Goal: Information Seeking & Learning: Find specific fact

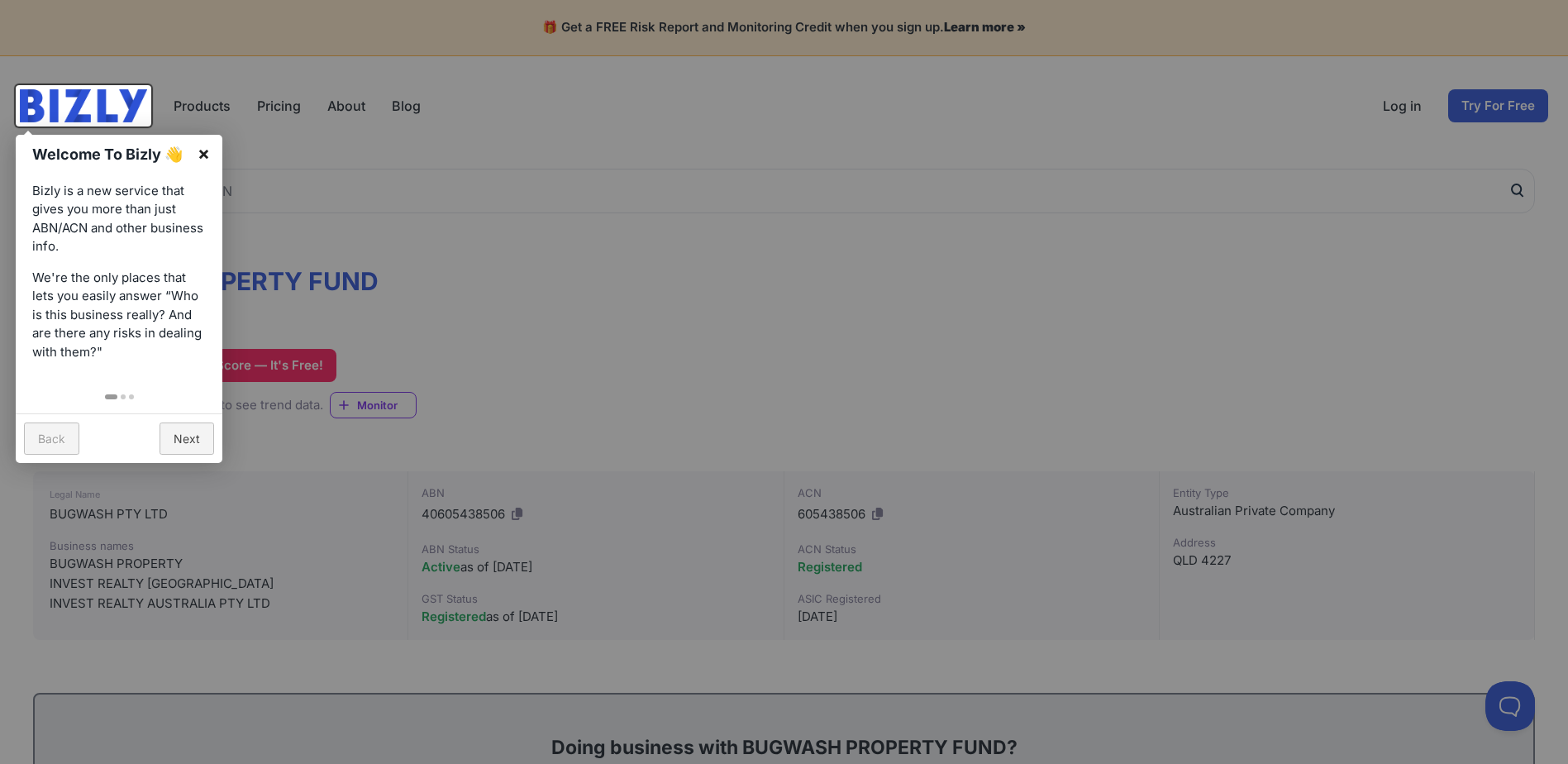
click at [219, 152] on link "×" at bounding box center [203, 152] width 37 height 37
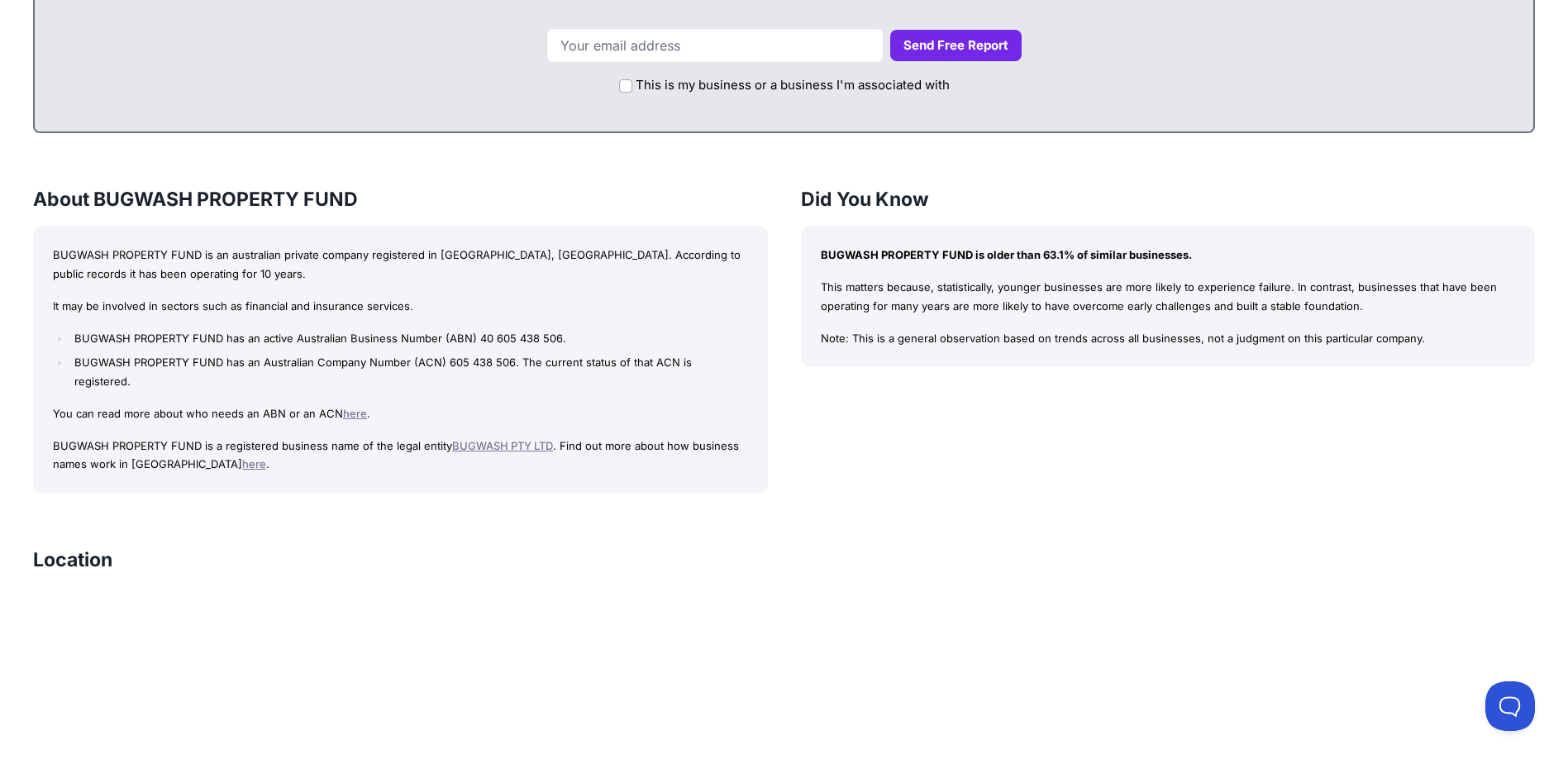
scroll to position [992, 0]
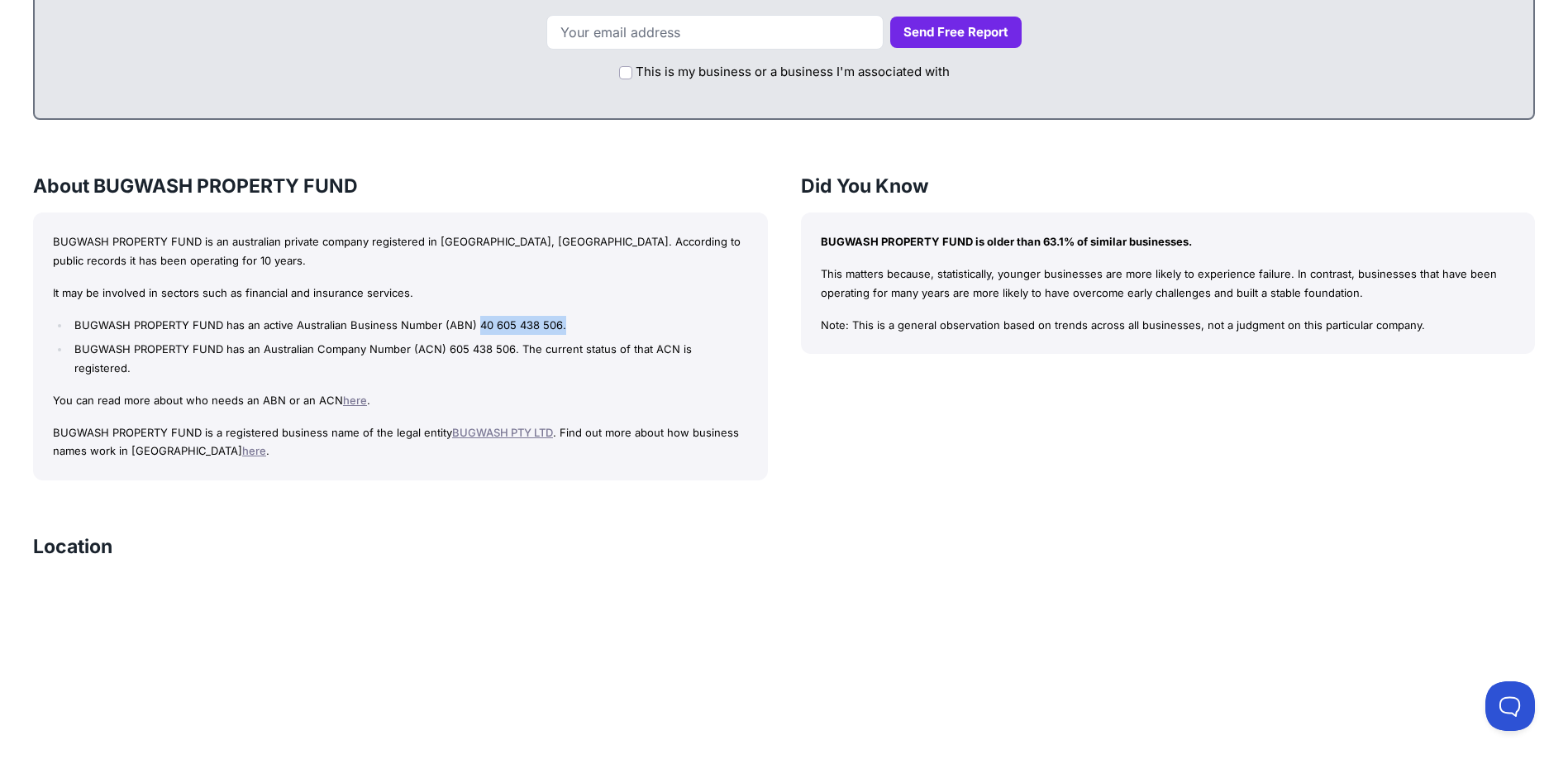
drag, startPoint x: 553, startPoint y: 325, endPoint x: 474, endPoint y: 329, distance: 79.1
click at [474, 329] on li "BUGWASH PROPERTY FUND has an active Australian Business Number (ABN) 40 605 438…" at bounding box center [408, 325] width 677 height 19
drag, startPoint x: 474, startPoint y: 329, endPoint x: 512, endPoint y: 347, distance: 42.0
click at [512, 347] on li "BUGWASH PROPERTY FUND has an Australian Company Number (ACN) 605 438 506. The c…" at bounding box center [408, 358] width 677 height 38
drag, startPoint x: 512, startPoint y: 347, endPoint x: 503, endPoint y: 346, distance: 9.1
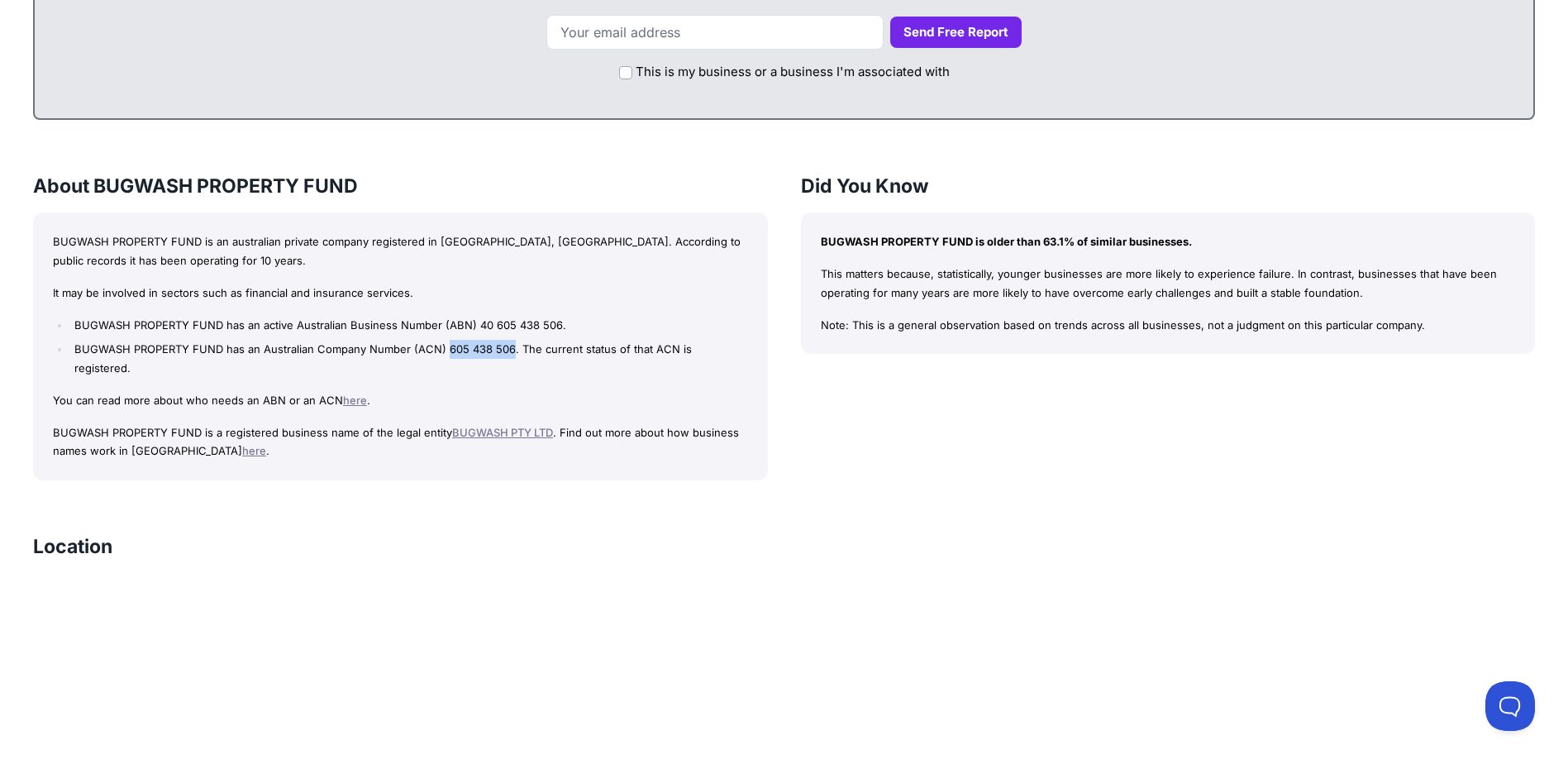
copy li "605 438 506"
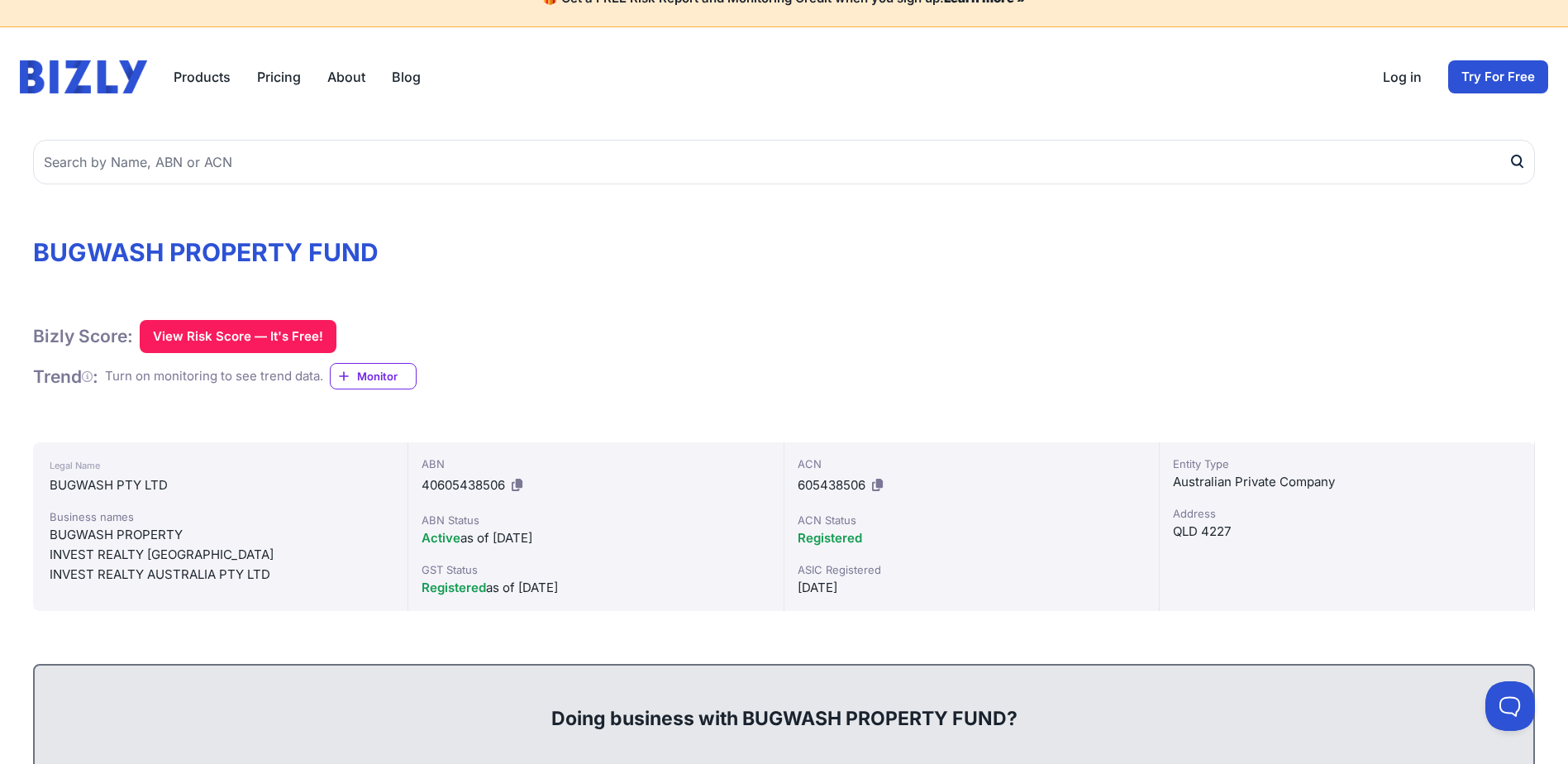
scroll to position [0, 0]
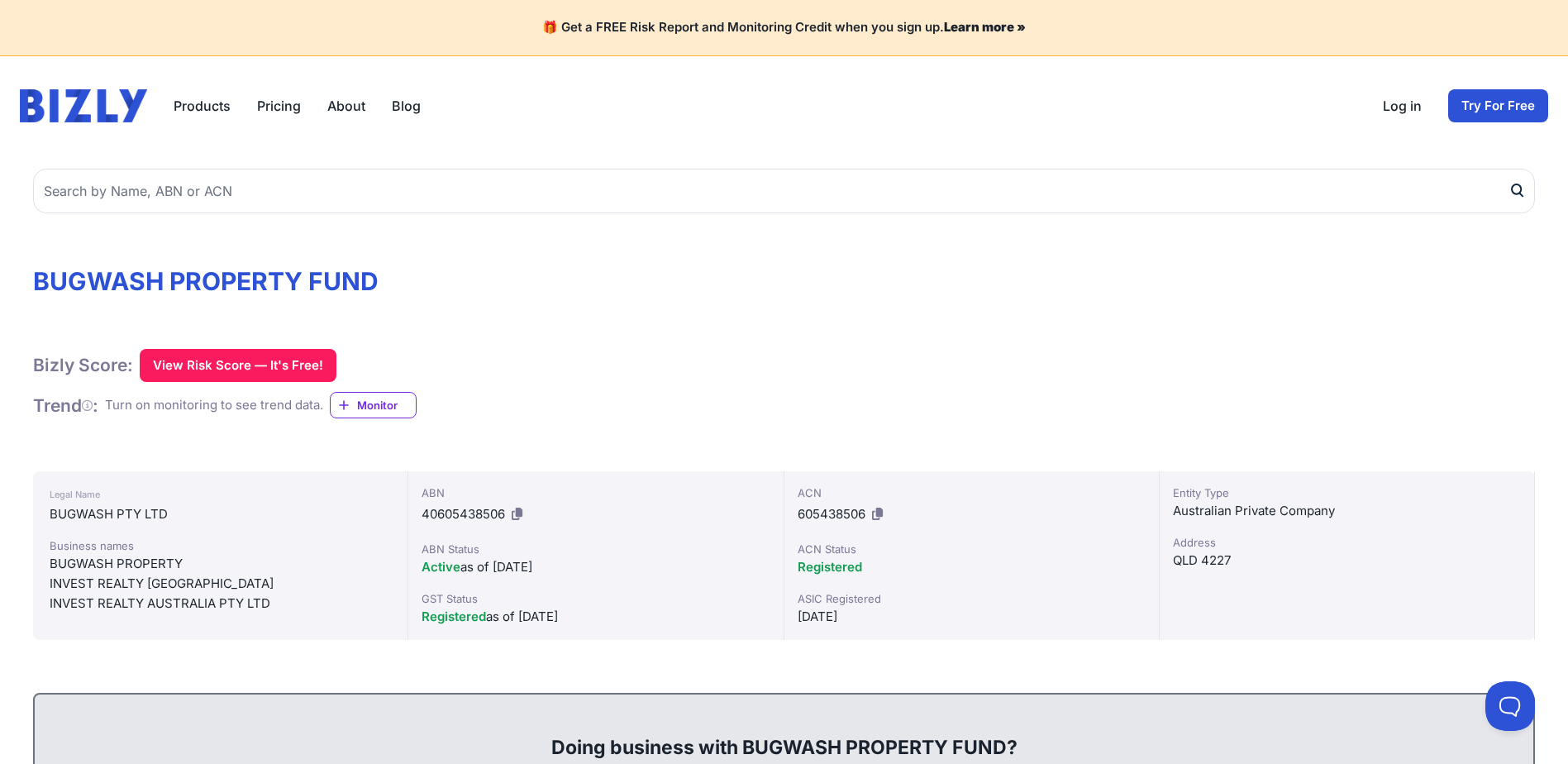
click at [304, 113] on div "Products Bizly Scores Bizly Reports Bizly Monitoring Pricing About Blog" at bounding box center [297, 105] width 247 height 20
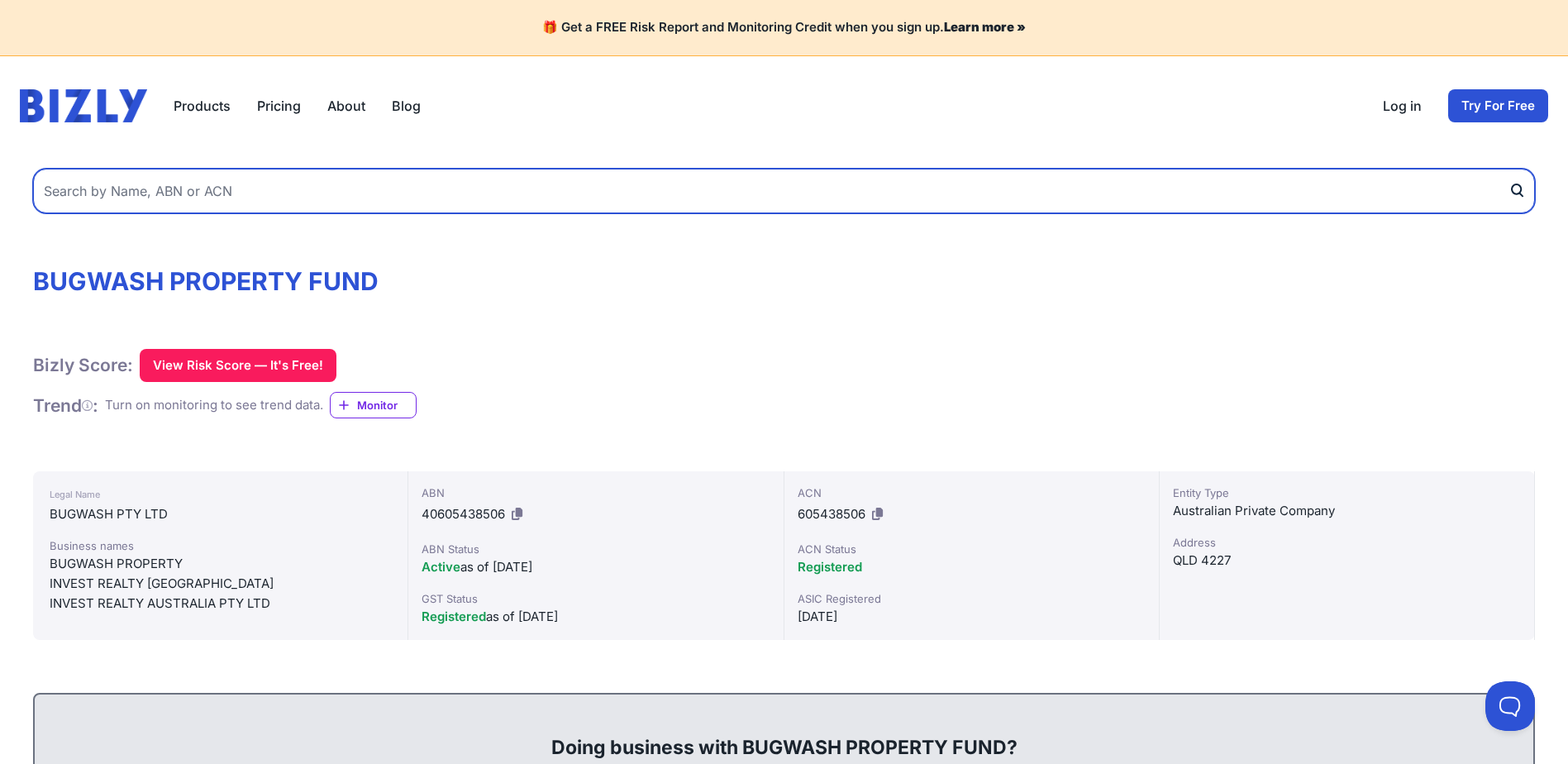
click at [283, 187] on input "text" at bounding box center [784, 191] width 1501 height 44
type input "Bugwash RE"
click at [1508, 169] on button "submit" at bounding box center [1521, 191] width 27 height 44
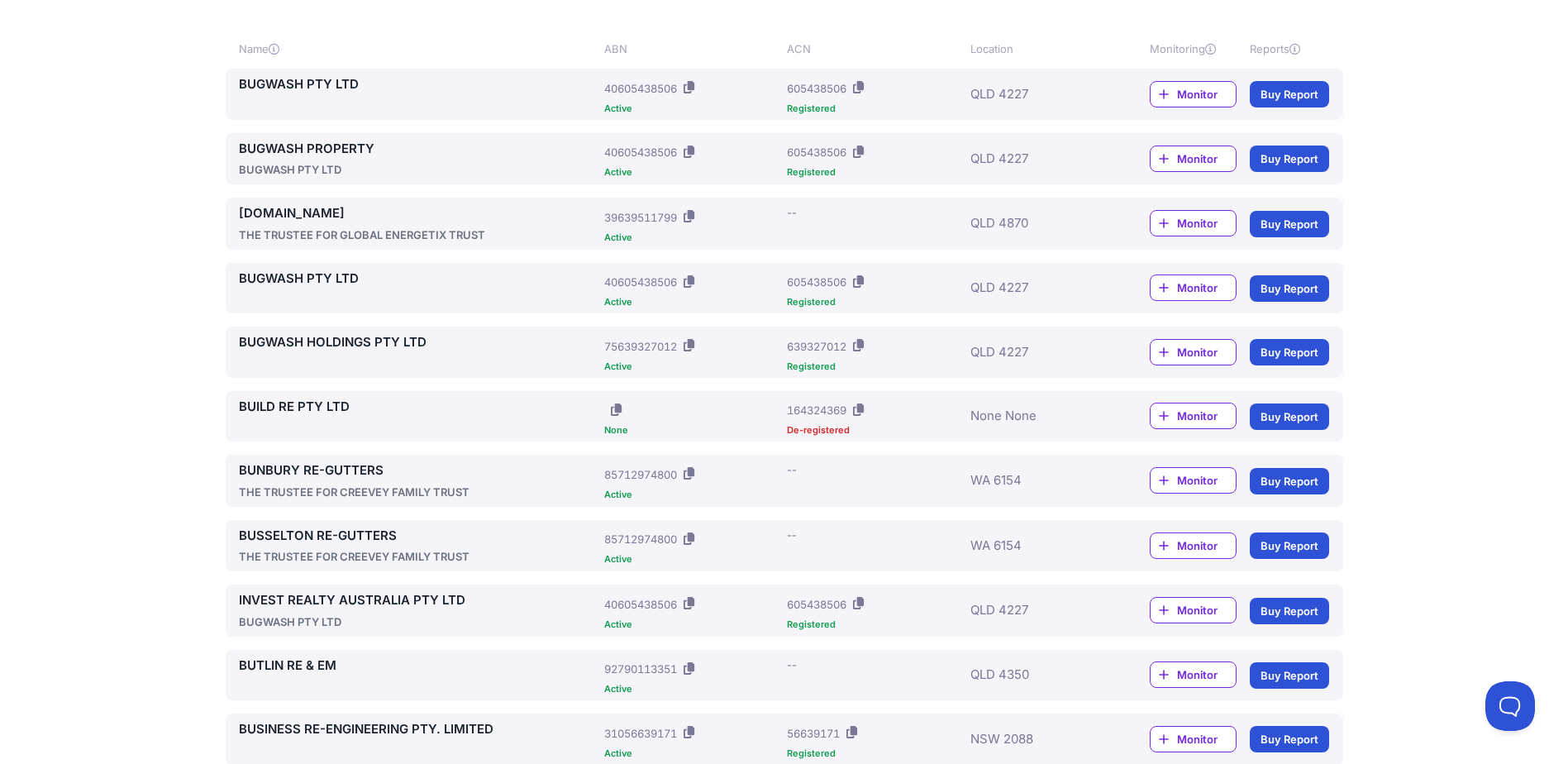
scroll to position [330, 0]
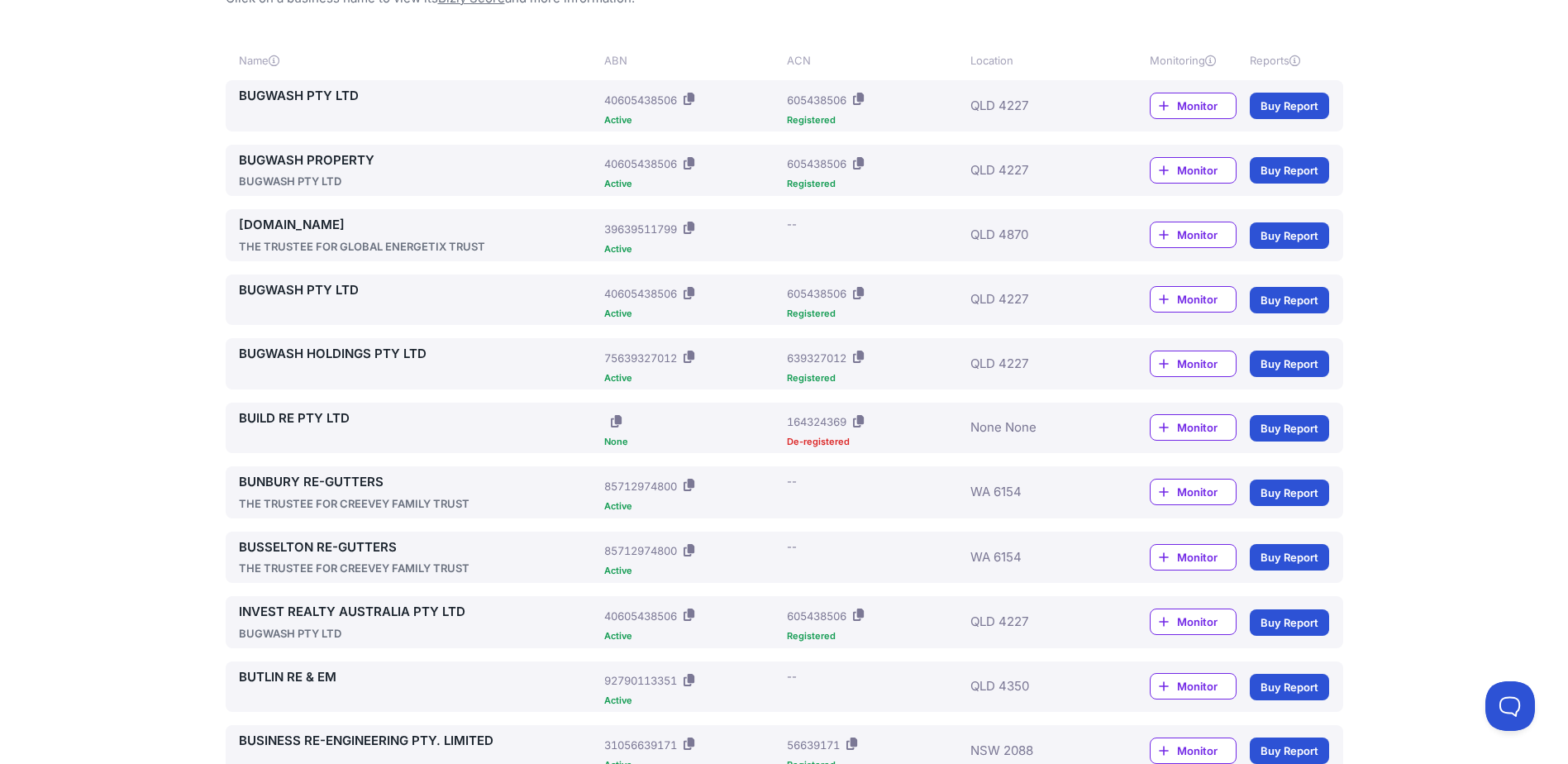
click at [294, 421] on link "BUILD RE PTY LTD" at bounding box center [418, 418] width 359 height 19
click at [283, 352] on link "BUGWASH HOLDINGS PTY LTD" at bounding box center [418, 354] width 359 height 19
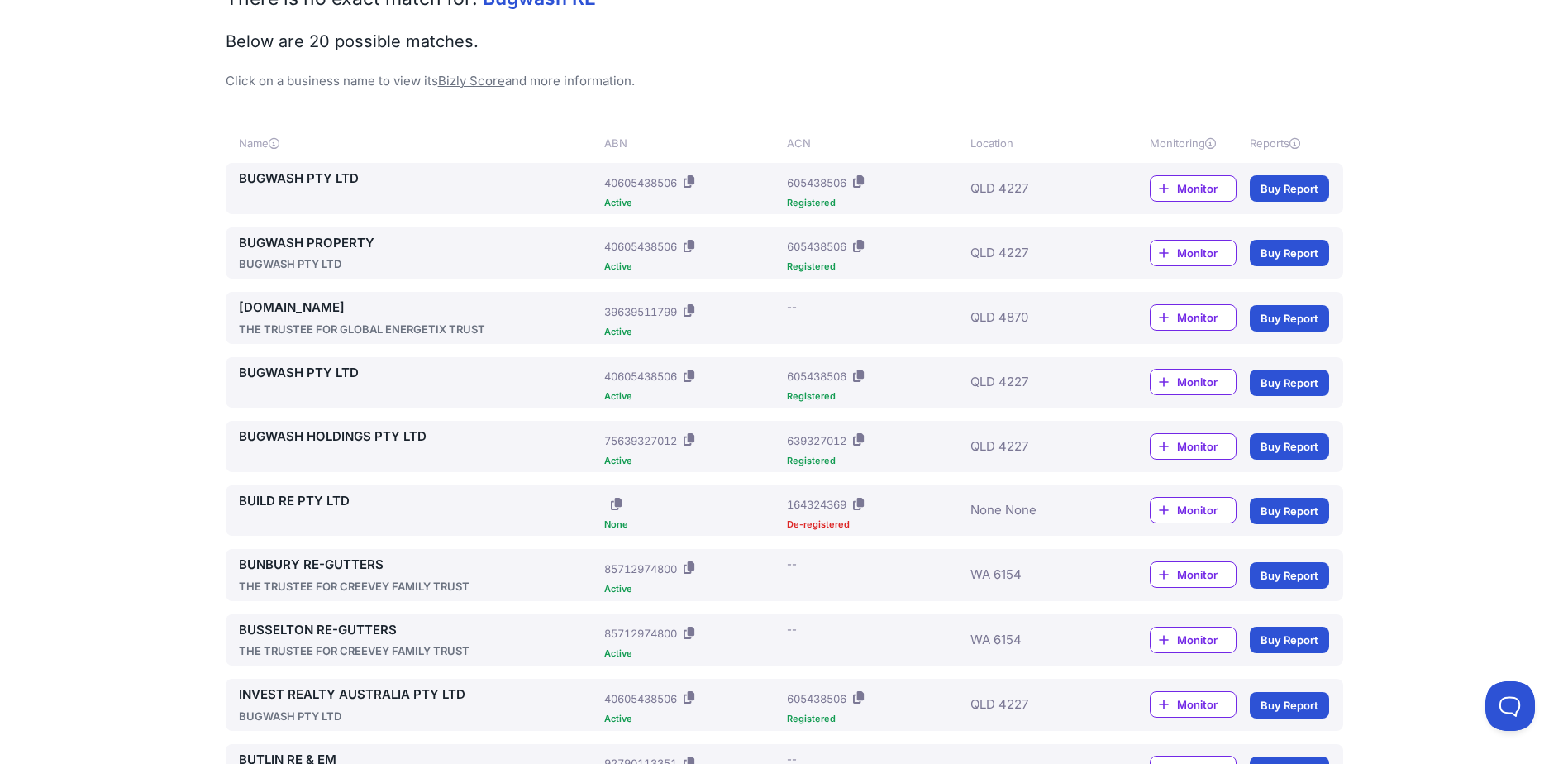
scroll to position [0, 0]
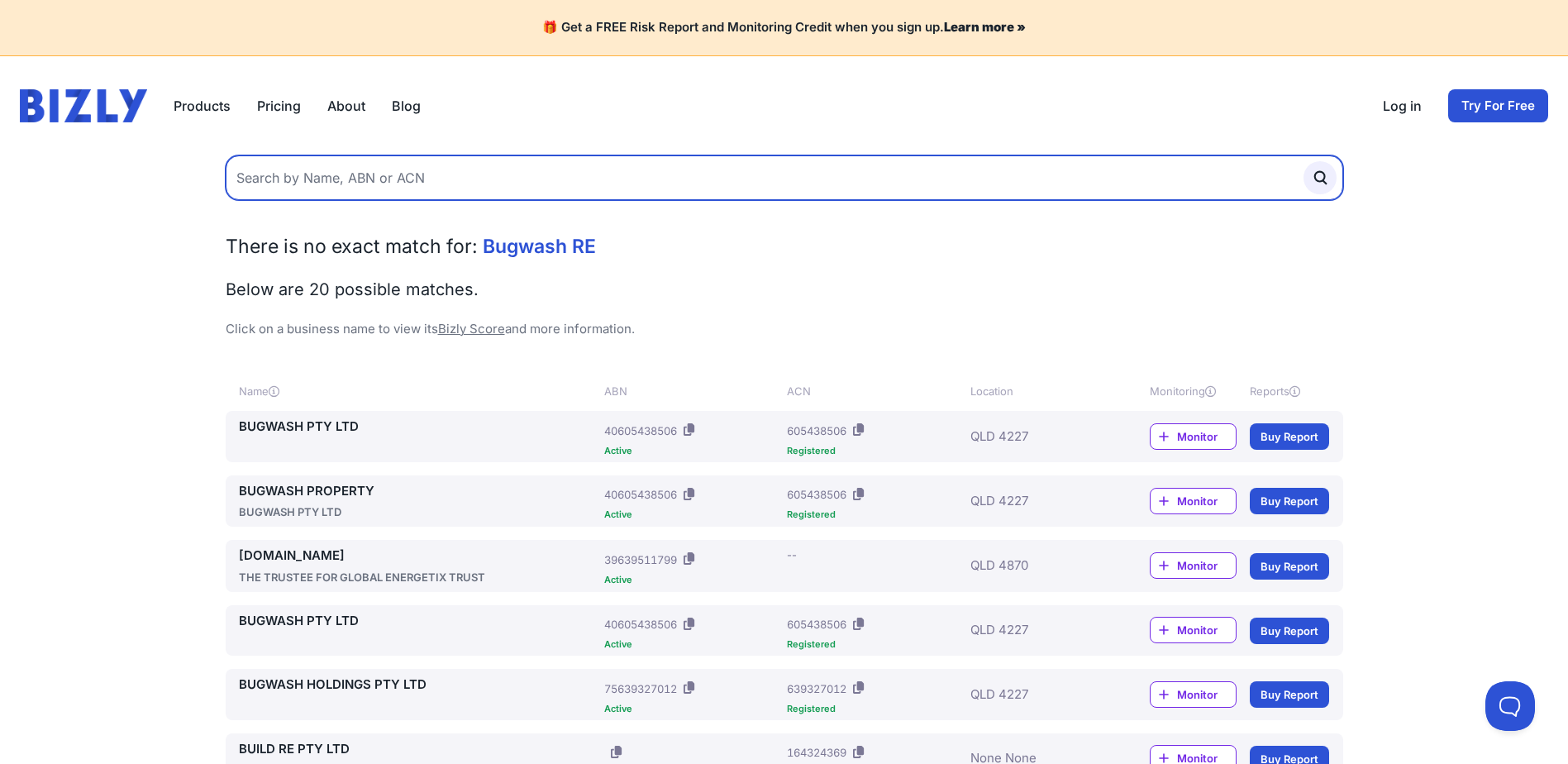
click at [351, 180] on input "text" at bounding box center [784, 178] width 1117 height 44
type input "Diversified Investments"
click at [1304, 161] on button "submit" at bounding box center [1320, 177] width 33 height 33
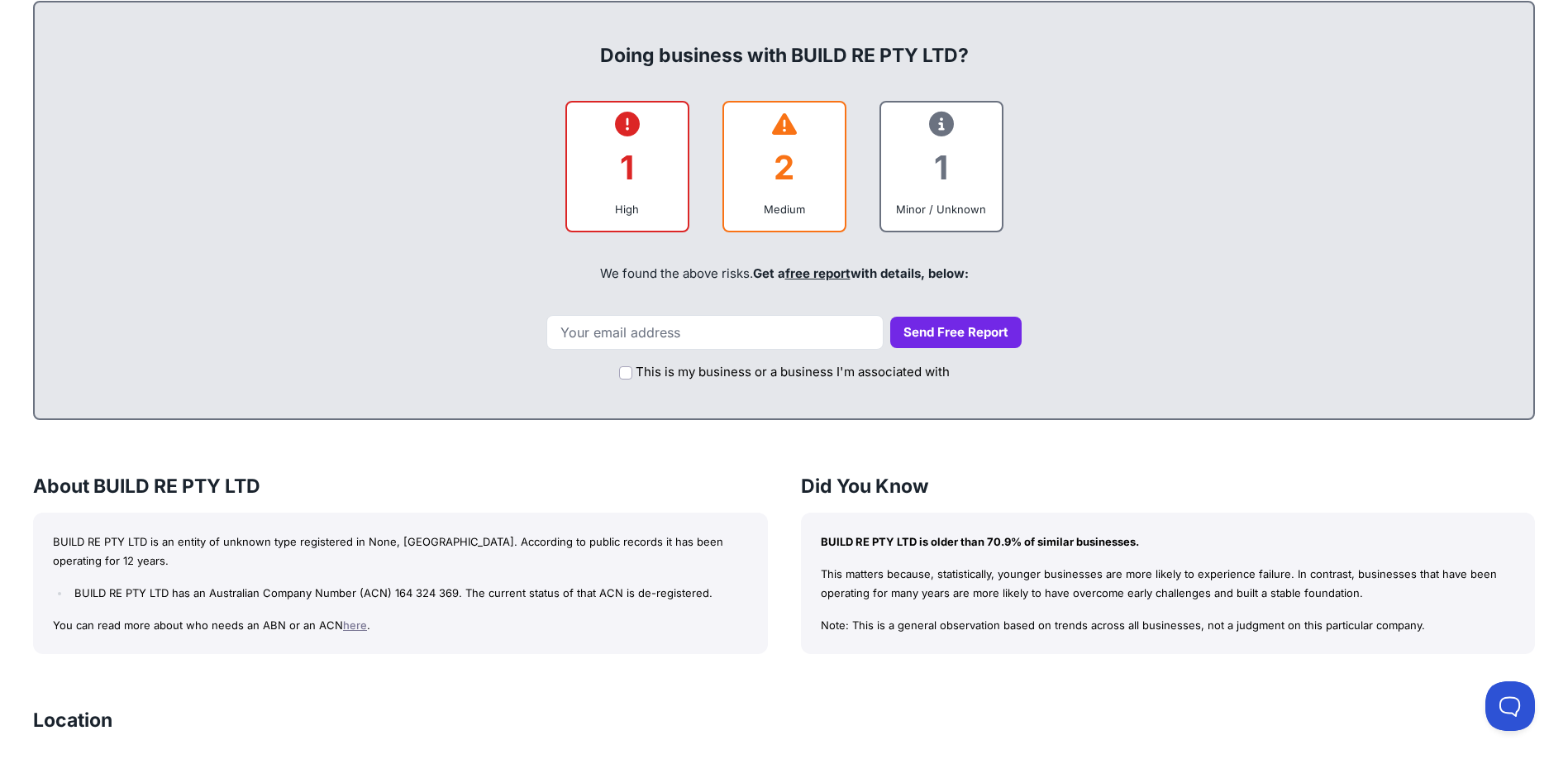
scroll to position [909, 0]
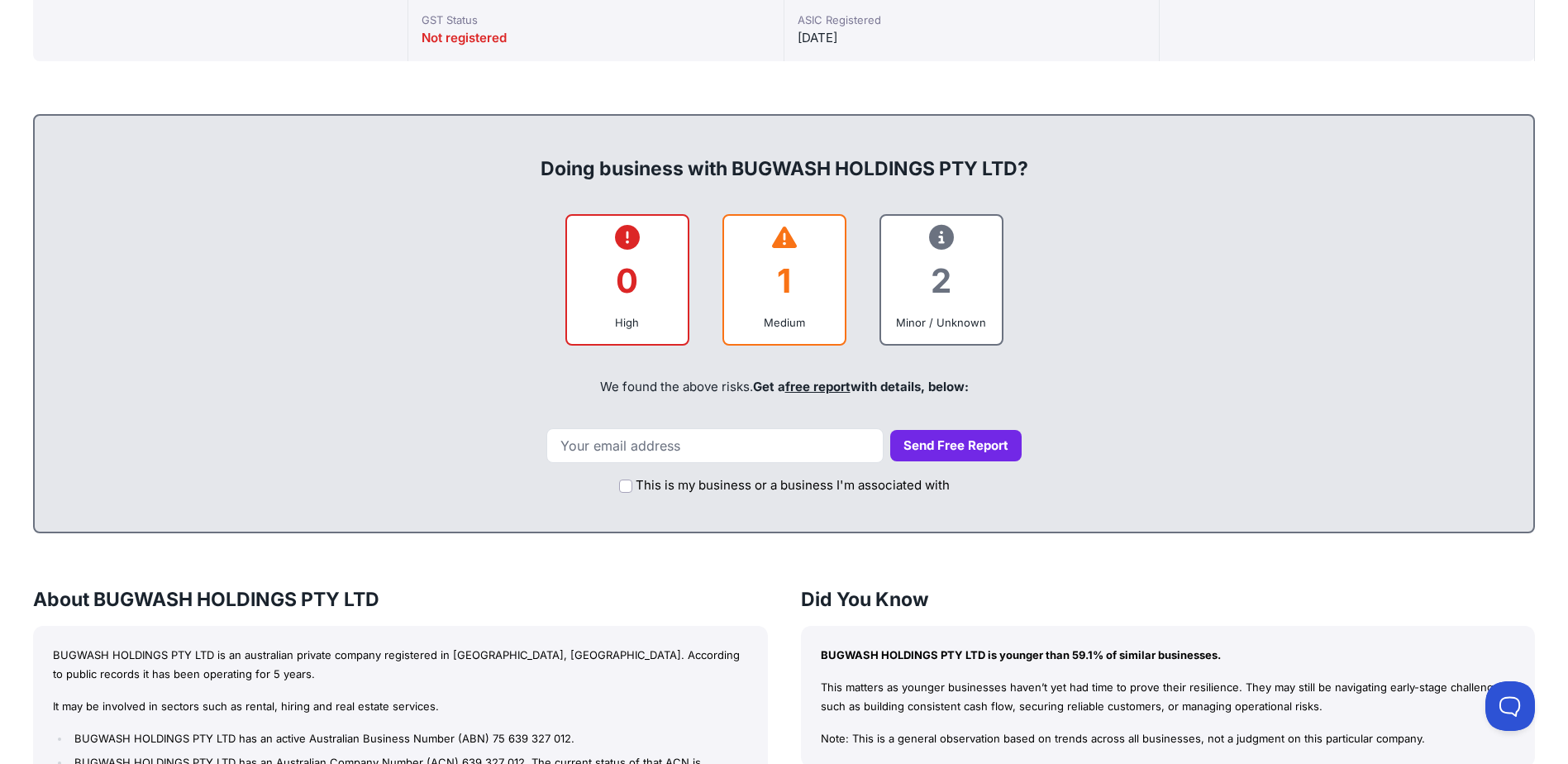
scroll to position [661, 0]
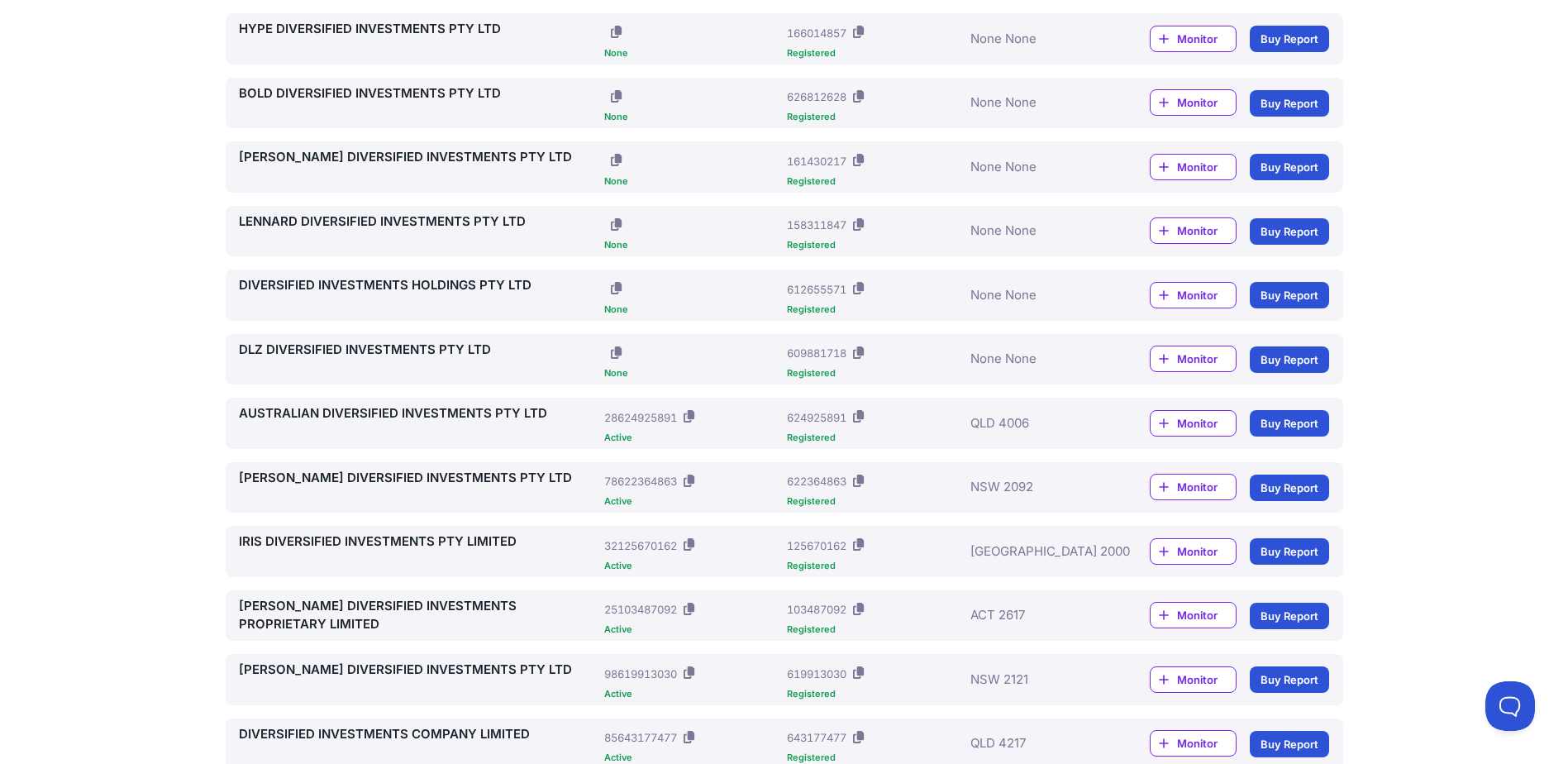
scroll to position [1067, 0]
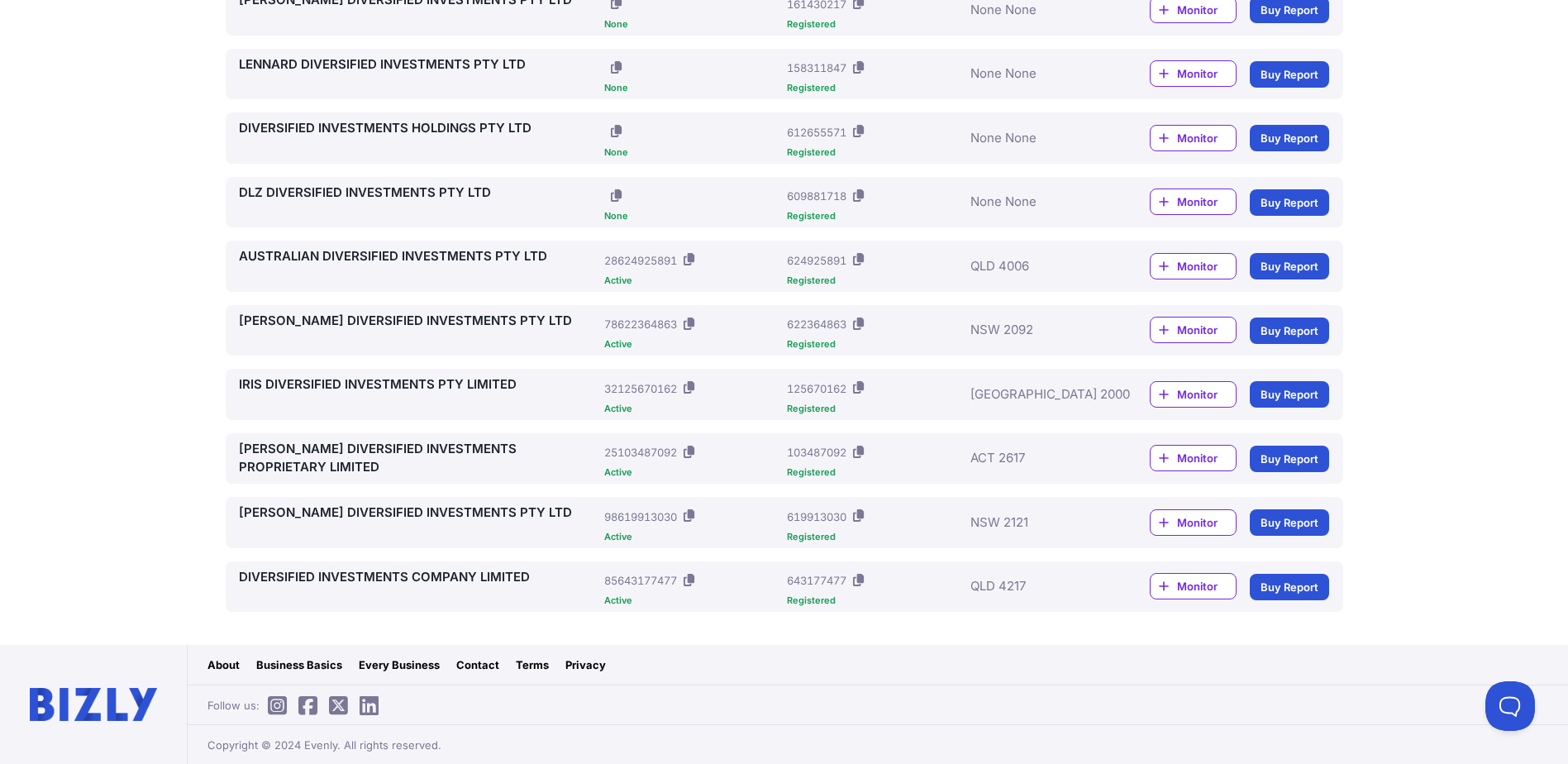
click at [385, 577] on link "DIVERSIFIED INVESTMENTS COMPANY LIMITED" at bounding box center [418, 577] width 359 height 19
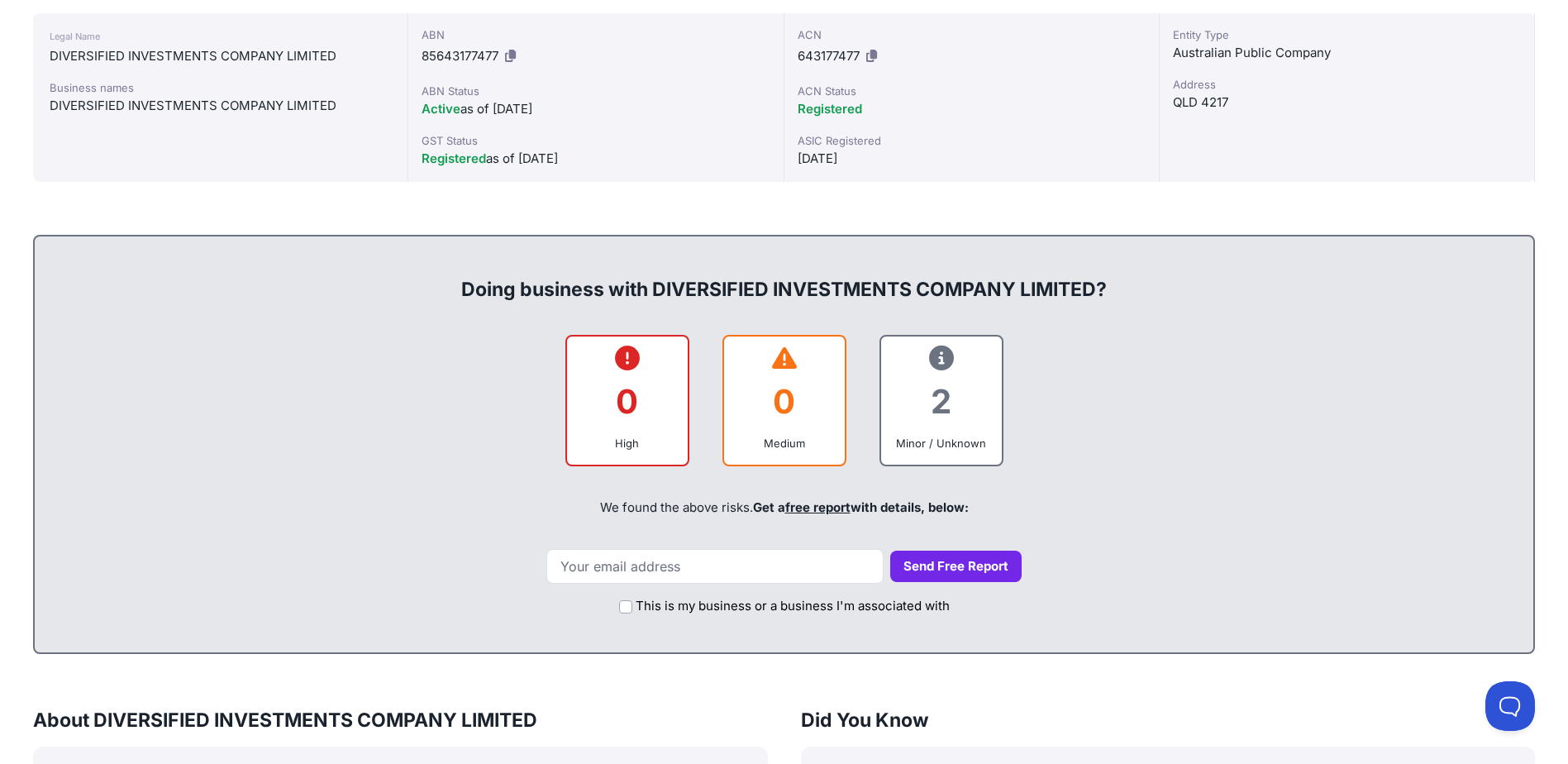
scroll to position [341, 0]
